Goal: Navigation & Orientation: Go to known website

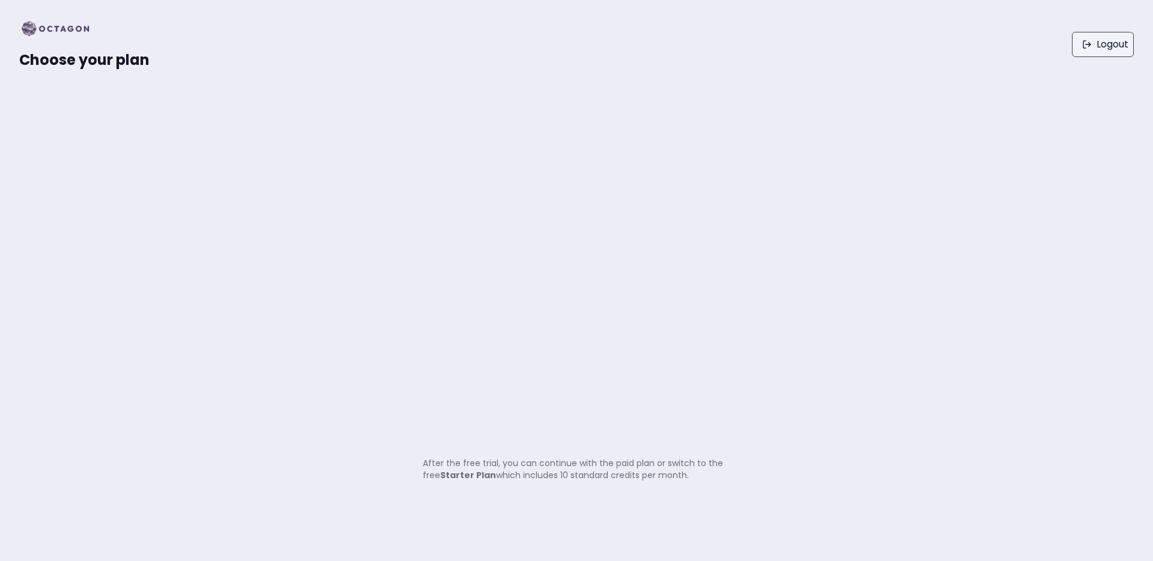
click at [1108, 41] on link "Logout" at bounding box center [1103, 44] width 62 height 25
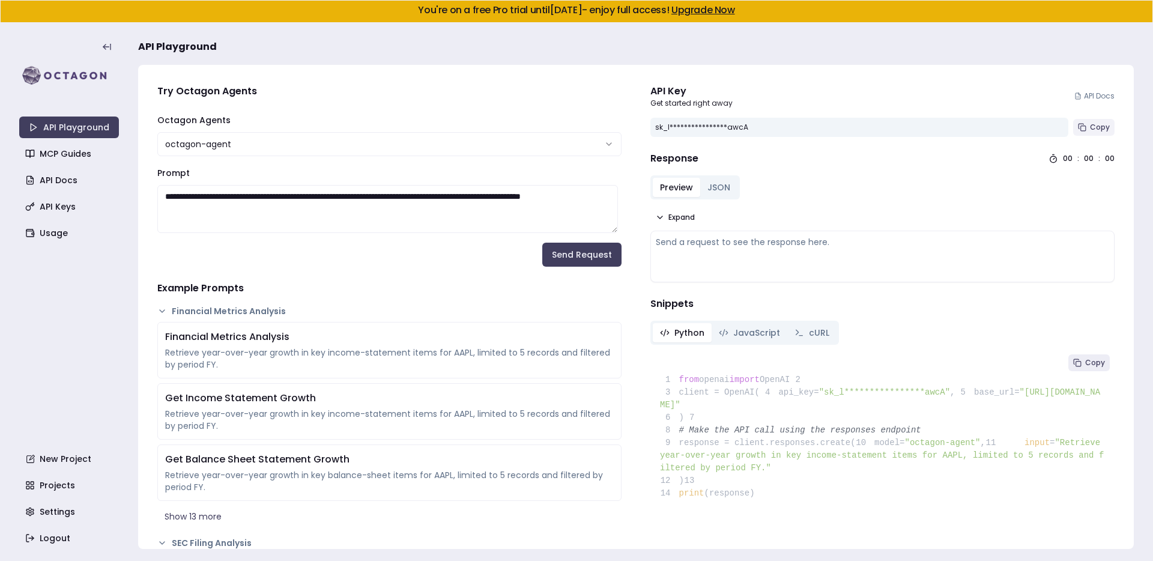
click at [1090, 126] on span "Copy" at bounding box center [1100, 128] width 20 height 10
